Goal: Task Accomplishment & Management: Manage account settings

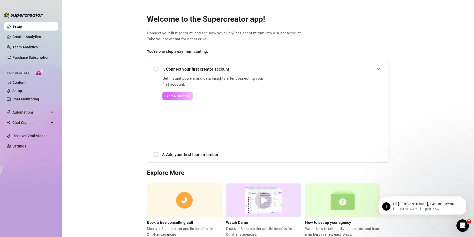
click at [175, 94] on span "Add A Creator" at bounding box center [177, 96] width 23 height 4
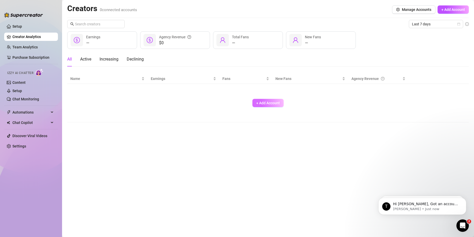
click at [262, 104] on span "+ Add Account" at bounding box center [268, 103] width 24 height 4
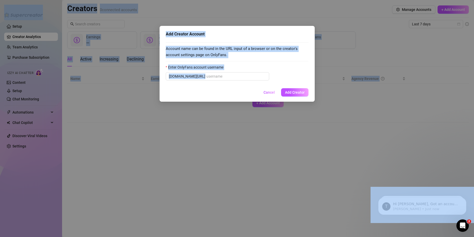
click at [225, 81] on div "Account name can be found in the URL input of a browser or on the creator's acc…" at bounding box center [237, 62] width 143 height 46
click at [226, 78] on input "Enter OnlyFans account username" at bounding box center [236, 76] width 60 height 6
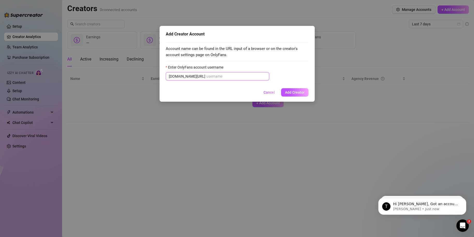
paste input "sirifitnessbabevip"
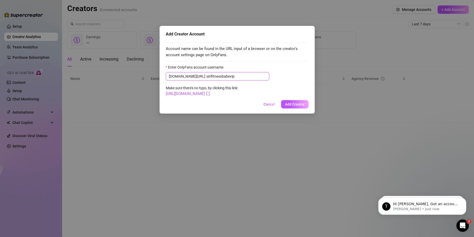
click at [206, 76] on input "sirifitnessbabevip" at bounding box center [236, 76] width 60 height 6
type input "sirifitnessbabevip"
click at [291, 105] on span "Add Creator" at bounding box center [295, 104] width 20 height 4
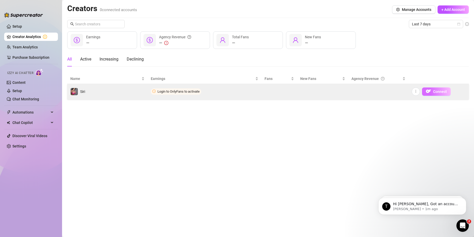
click at [443, 91] on span "Connect" at bounding box center [440, 91] width 14 height 4
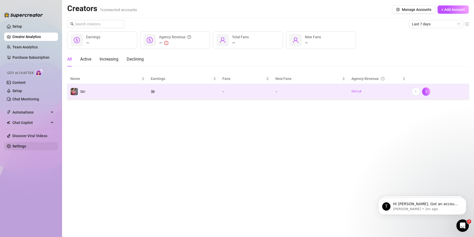
click at [25, 146] on link "Settings" at bounding box center [19, 146] width 14 height 4
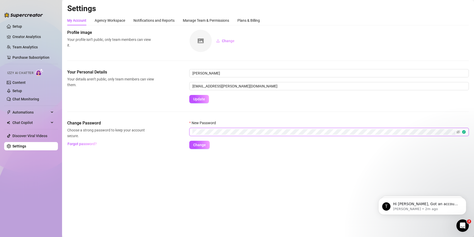
click at [189, 141] on button "Change" at bounding box center [199, 145] width 20 height 8
click at [204, 144] on span "Change" at bounding box center [199, 145] width 13 height 4
click at [22, 25] on link "Setup" at bounding box center [17, 26] width 10 height 4
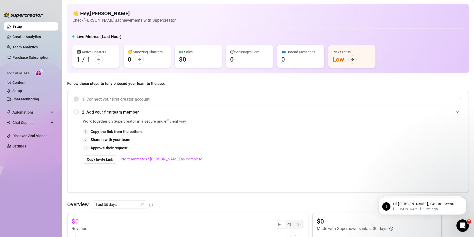
click at [78, 111] on div "2. Add your first team member" at bounding box center [268, 112] width 388 height 13
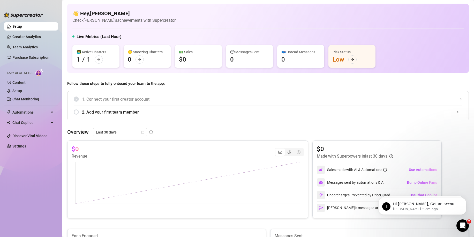
click at [80, 111] on div "2. Add your first team member" at bounding box center [268, 112] width 388 height 13
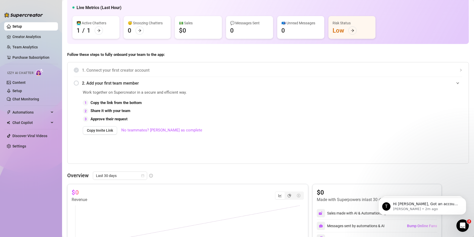
scroll to position [52, 0]
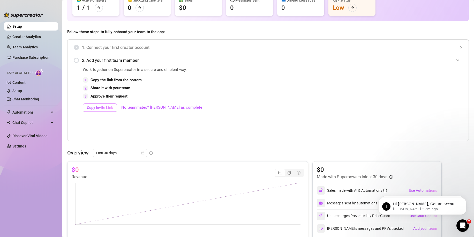
click at [104, 110] on span "Copy Invite Link" at bounding box center [100, 107] width 26 height 4
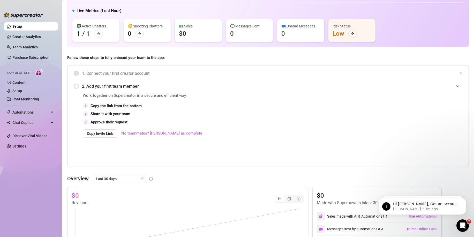
scroll to position [0, 0]
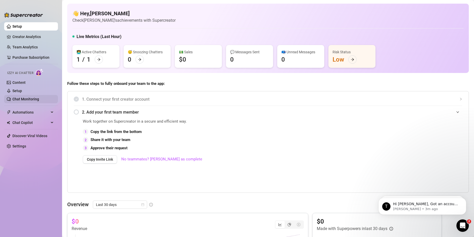
click at [26, 97] on link "Chat Monitoring" at bounding box center [25, 99] width 27 height 4
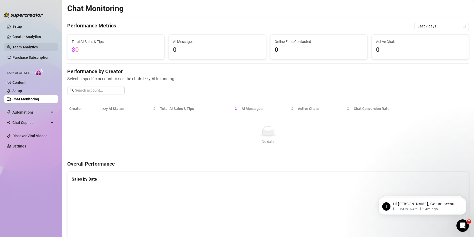
click at [32, 45] on link "Team Analytics" at bounding box center [24, 47] width 25 height 4
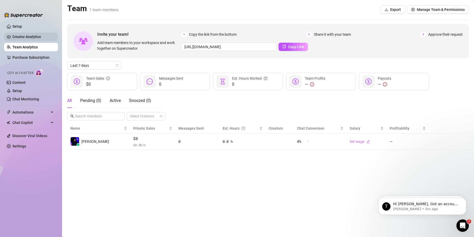
click at [35, 40] on link "Creator Analytics" at bounding box center [32, 37] width 41 height 8
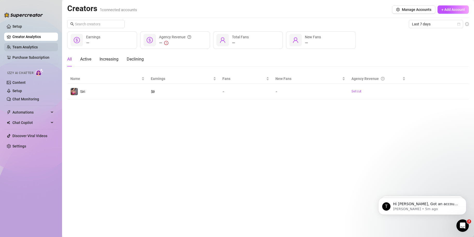
click at [35, 45] on link "Team Analytics" at bounding box center [24, 47] width 25 height 4
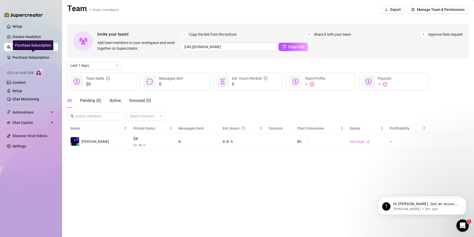
click at [33, 52] on ul "Setup Creator Analytics Team Analytics Purchase Subscription Izzy AI Chatter Co…" at bounding box center [31, 125] width 54 height 210
click at [22, 24] on link "Setup" at bounding box center [17, 26] width 10 height 4
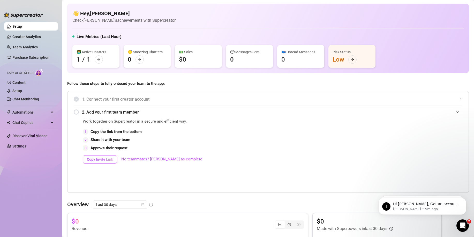
click at [102, 158] on span "Copy Invite Link" at bounding box center [100, 159] width 26 height 4
click at [40, 34] on link "Creator Analytics" at bounding box center [32, 37] width 41 height 8
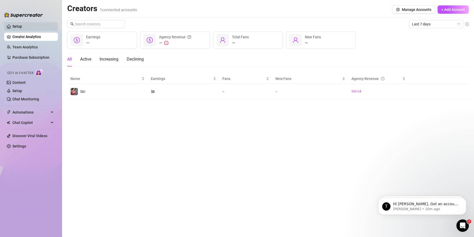
click at [22, 26] on link "Setup" at bounding box center [17, 26] width 10 height 4
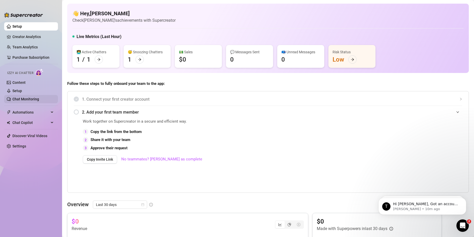
click at [39, 99] on link "Chat Monitoring" at bounding box center [25, 99] width 27 height 4
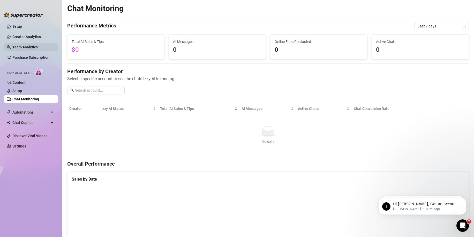
click at [29, 46] on link "Team Analytics" at bounding box center [24, 47] width 25 height 4
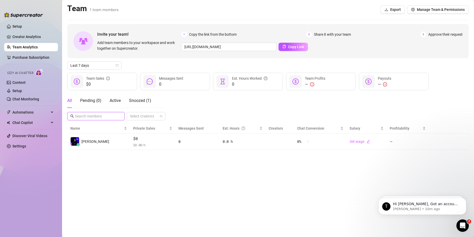
click at [103, 116] on input "text" at bounding box center [96, 116] width 42 height 6
click at [117, 101] on span "Active" at bounding box center [115, 100] width 11 height 5
click at [98, 101] on div "Pending ( 0 )" at bounding box center [90, 100] width 21 height 6
click at [133, 101] on span "Snoozed ( 1 )" at bounding box center [140, 100] width 22 height 5
click at [119, 101] on span "Active" at bounding box center [115, 100] width 11 height 5
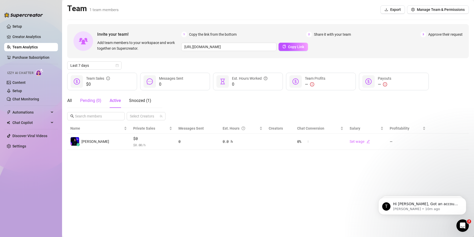
click at [97, 101] on div "Pending ( 0 )" at bounding box center [90, 100] width 21 height 6
click at [74, 100] on div "All Pending ( 0 ) Active Snoozed ( 1 )" at bounding box center [109, 100] width 84 height 14
click at [93, 100] on div "Pending ( 0 )" at bounding box center [90, 100] width 21 height 6
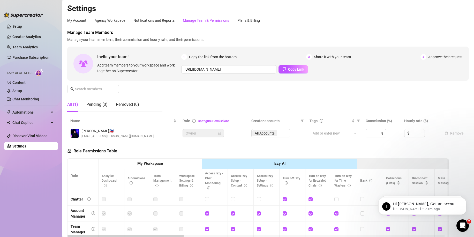
click at [26, 144] on link "Settings" at bounding box center [19, 146] width 14 height 4
